Goal: Navigation & Orientation: Go to known website

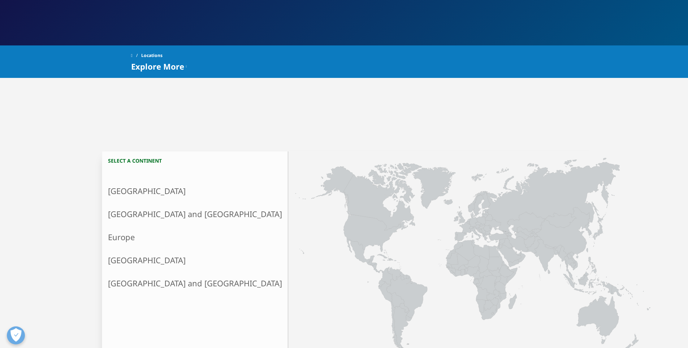
scroll to position [108, 0]
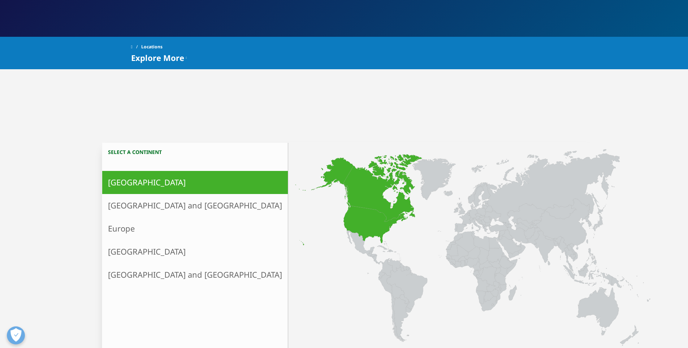
click at [295, 238] on icon at bounding box center [348, 202] width 106 height 88
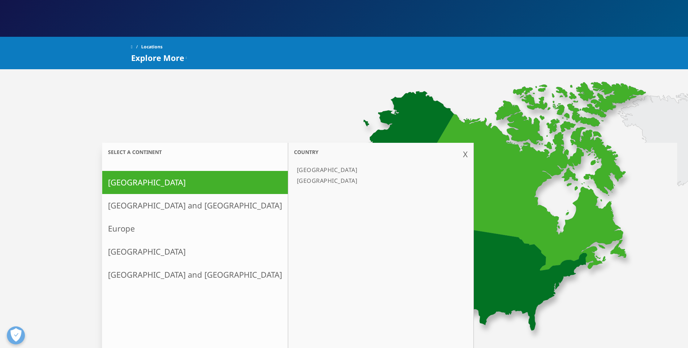
click at [294, 179] on link "[GEOGRAPHIC_DATA]" at bounding box center [377, 180] width 166 height 11
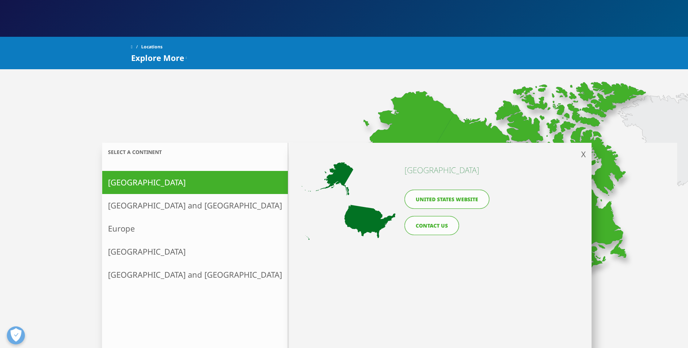
click at [432, 202] on link "United States website" at bounding box center [446, 199] width 85 height 19
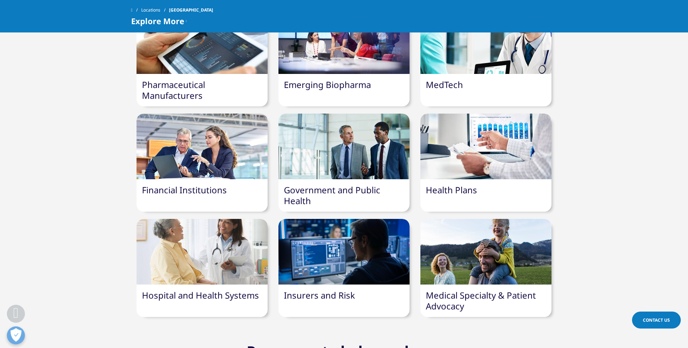
scroll to position [866, 0]
